Goal: Complete application form

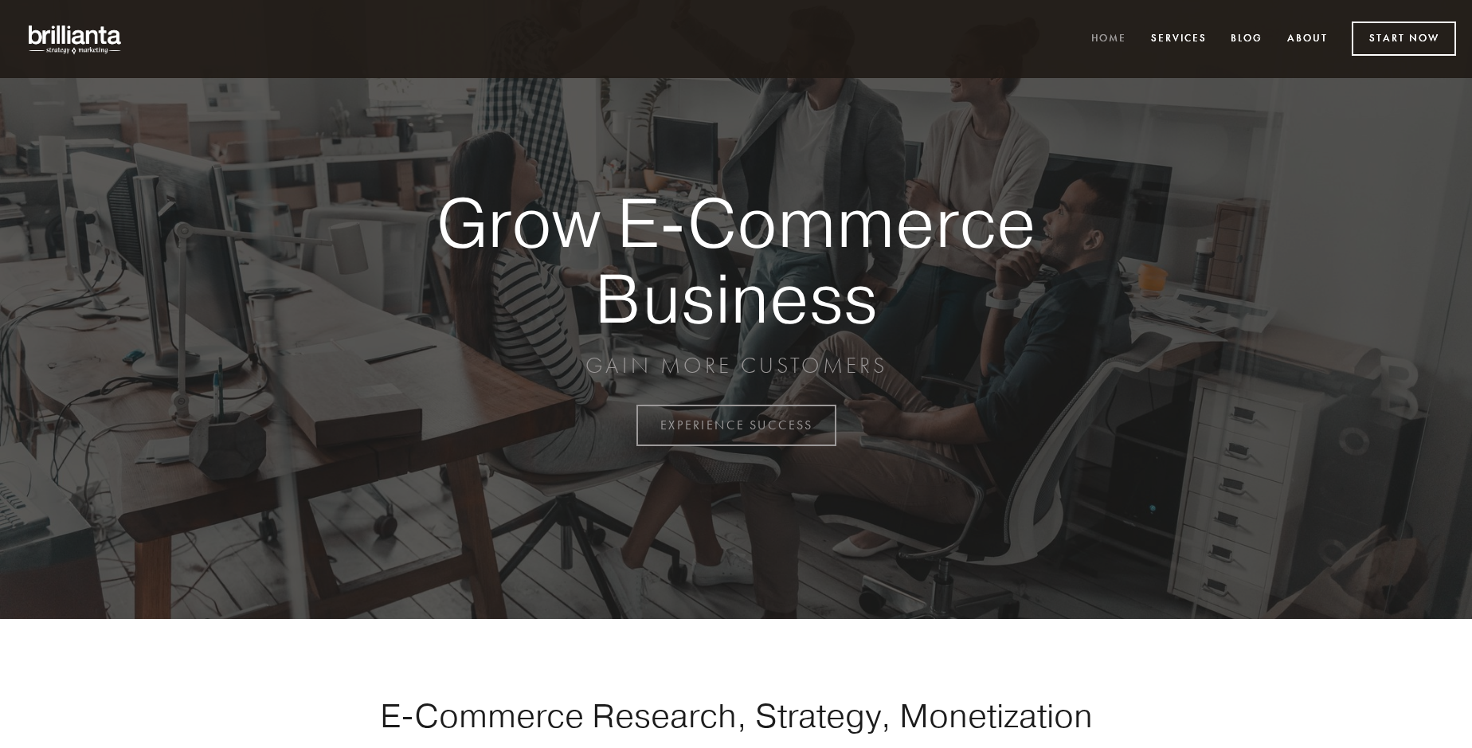
scroll to position [4176, 0]
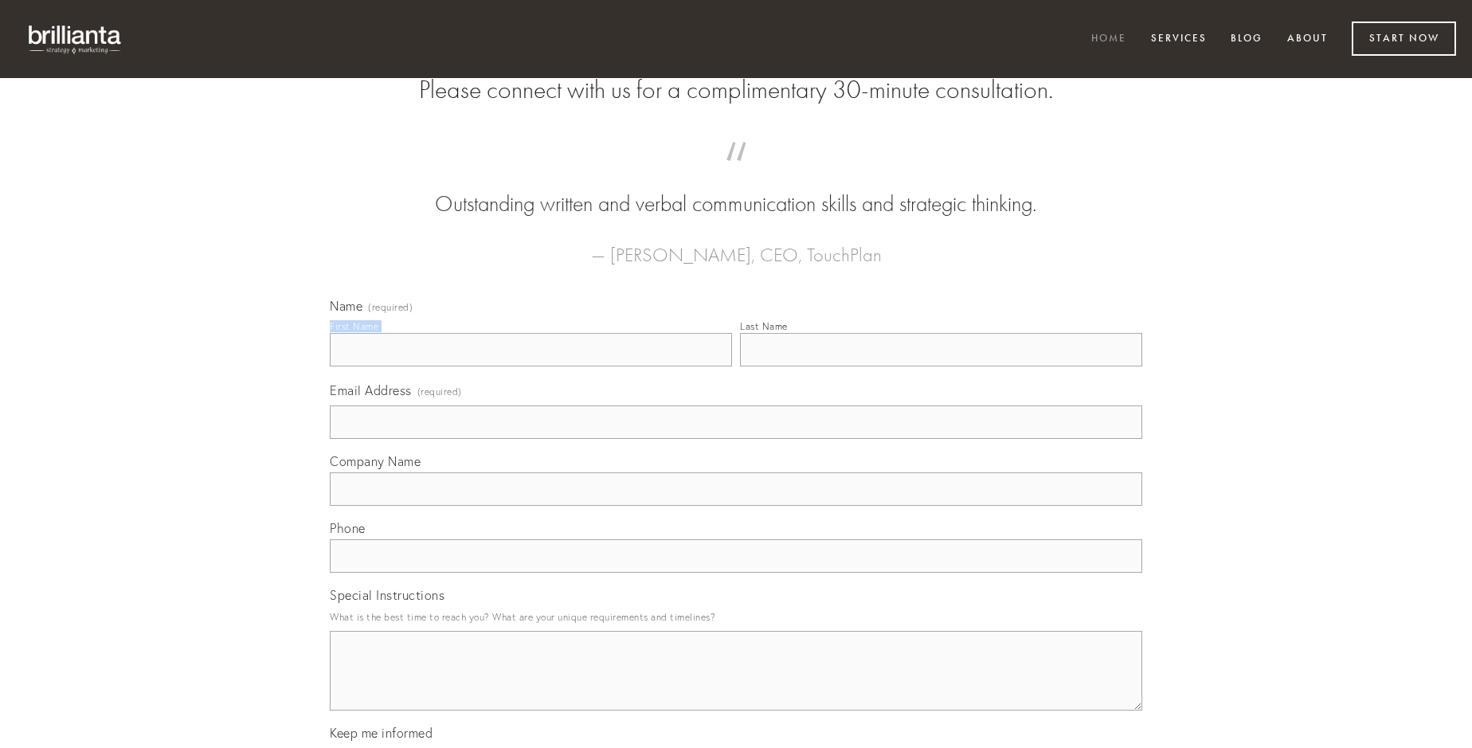
type input "[PERSON_NAME]"
click at [941, 366] on input "Last Name" at bounding box center [941, 349] width 402 height 33
type input "[PERSON_NAME]"
click at [736, 439] on input "Email Address (required)" at bounding box center [736, 421] width 813 height 33
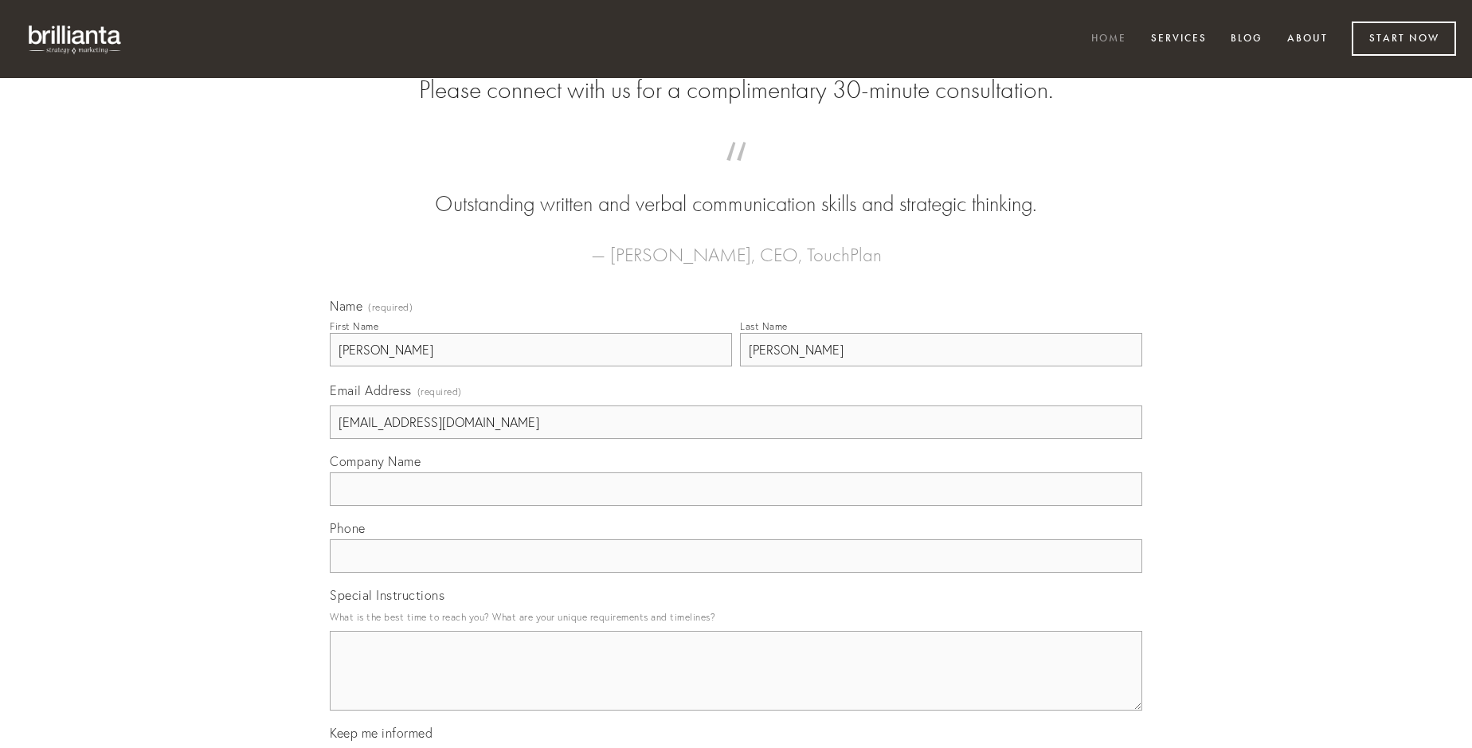
type input "[EMAIL_ADDRESS][DOMAIN_NAME]"
click at [736, 506] on input "Company Name" at bounding box center [736, 488] width 813 height 33
type input "corona"
click at [736, 573] on input "text" at bounding box center [736, 555] width 813 height 33
click at [736, 685] on textarea "Special Instructions" at bounding box center [736, 671] width 813 height 80
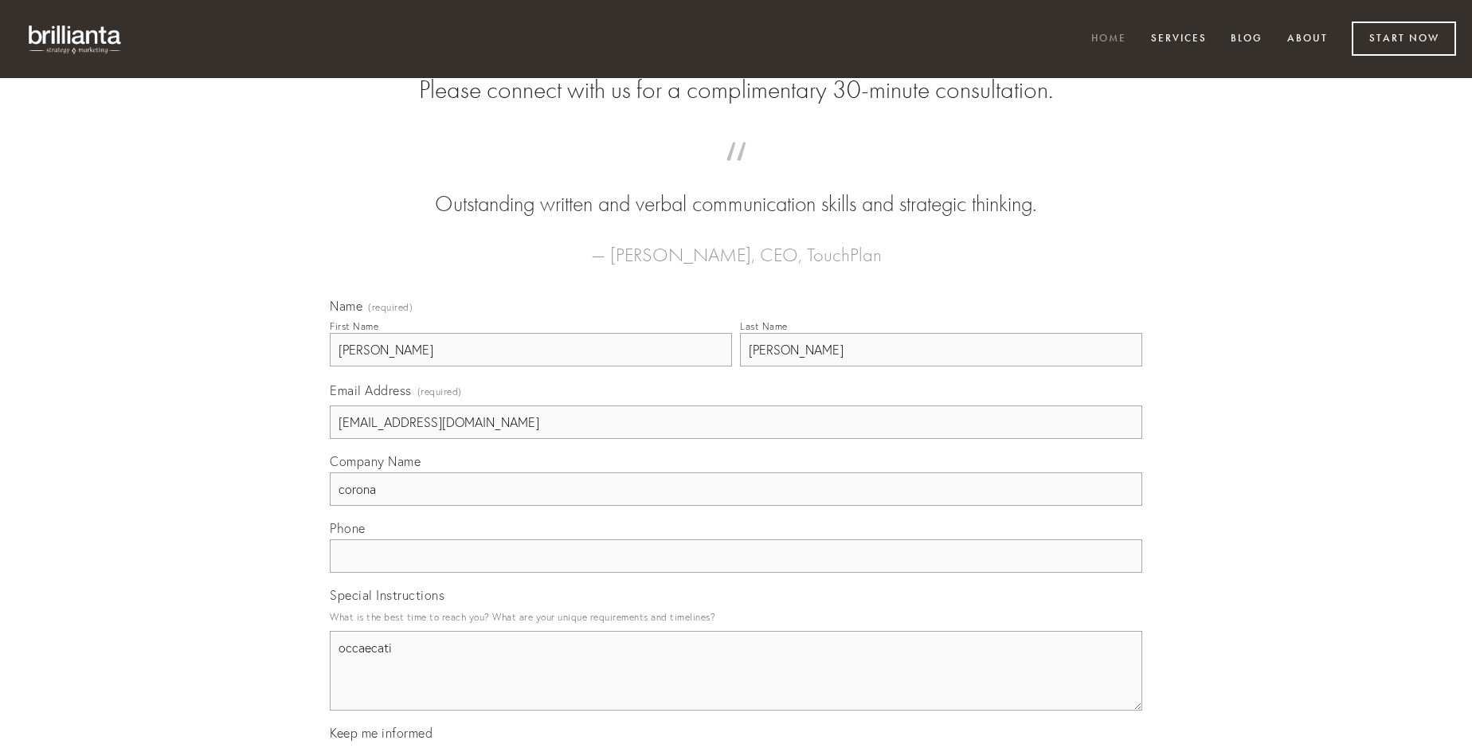
type textarea "occaecati"
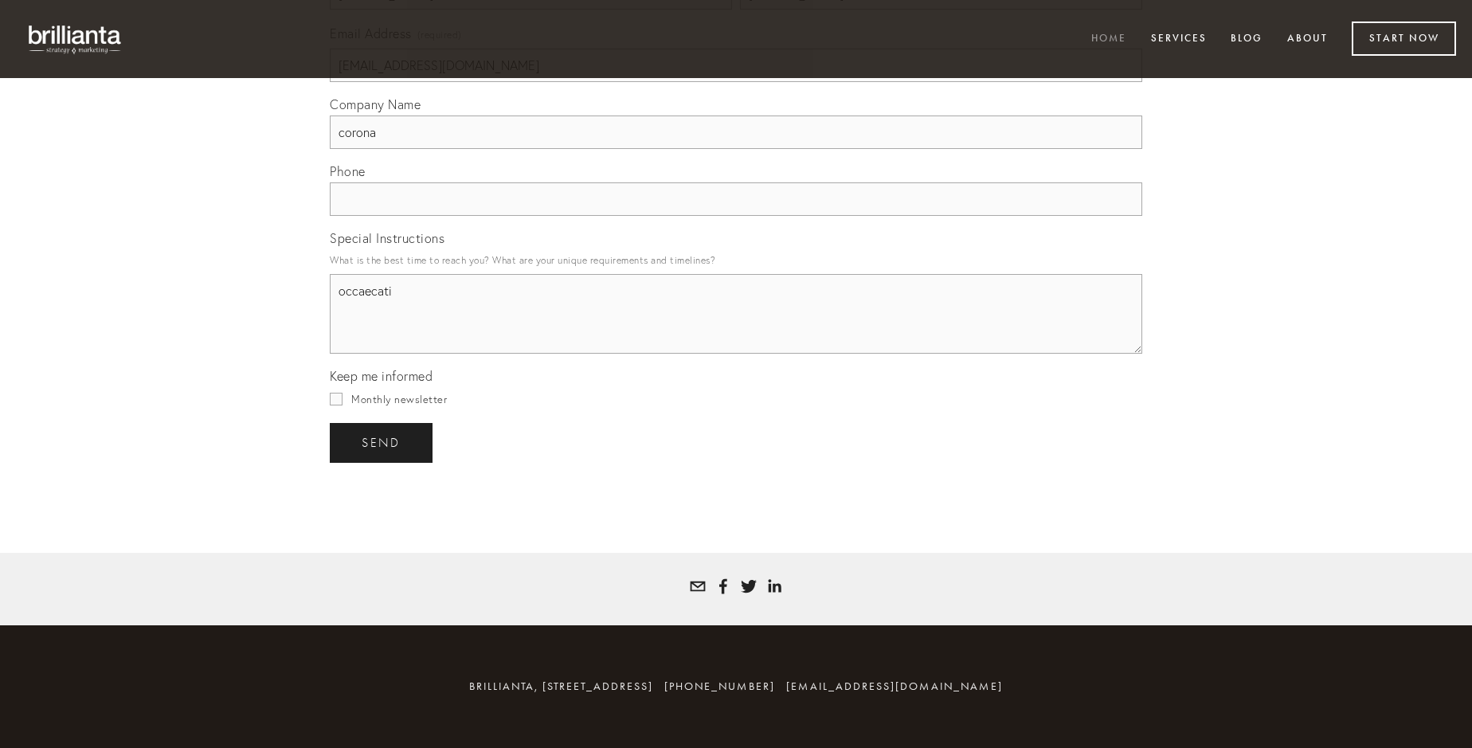
click at [382, 442] on span "send" at bounding box center [381, 443] width 39 height 14
